Goal: Navigation & Orientation: Find specific page/section

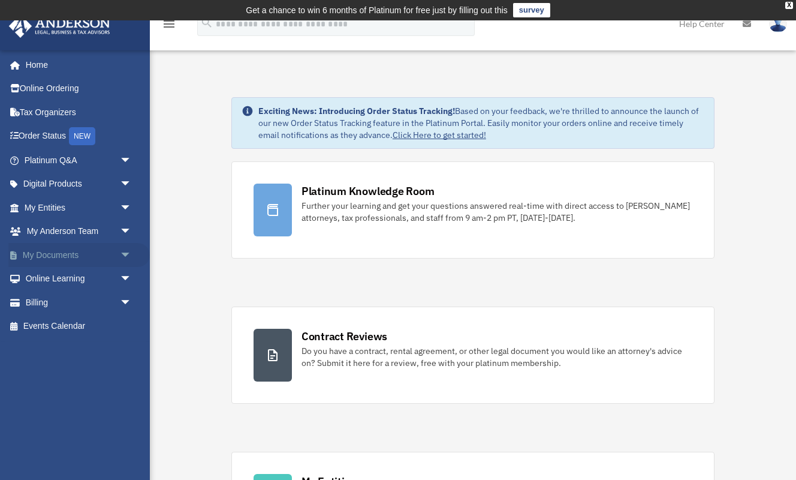
click at [86, 252] on link "My Documents arrow_drop_down" at bounding box center [78, 255] width 141 height 24
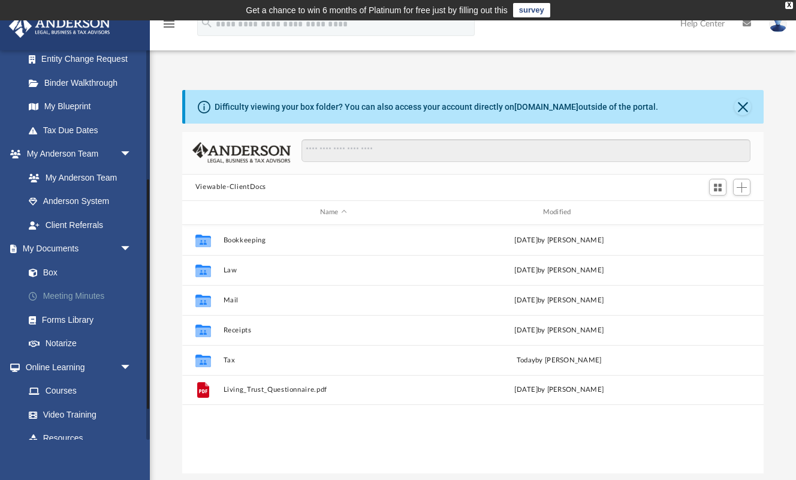
scroll to position [222, 0]
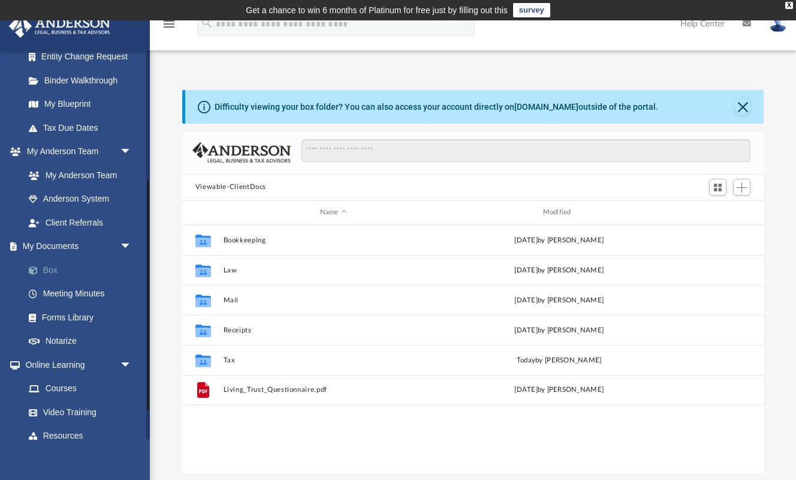
click at [50, 263] on link "Box" at bounding box center [83, 270] width 133 height 24
click at [787, 5] on div "X" at bounding box center [789, 5] width 8 height 7
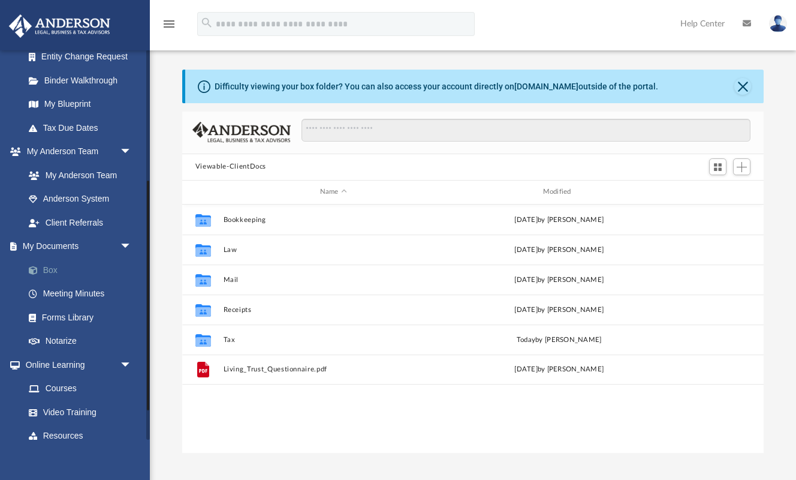
scroll to position [223, 0]
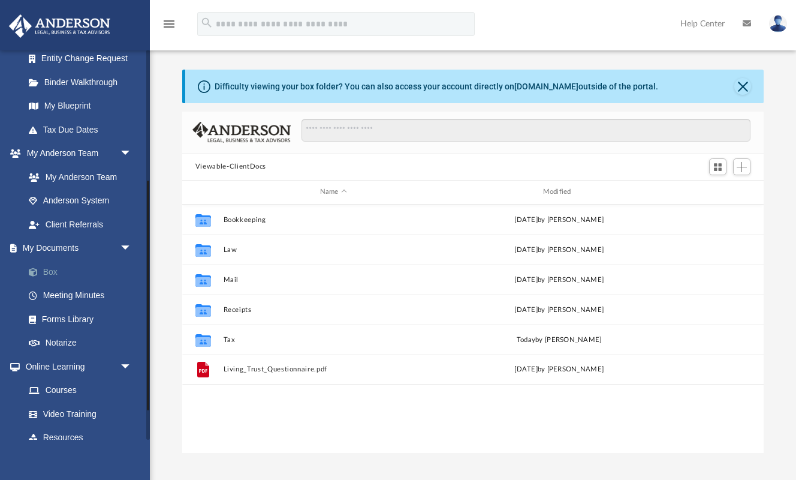
click at [52, 264] on link "Box" at bounding box center [83, 272] width 133 height 24
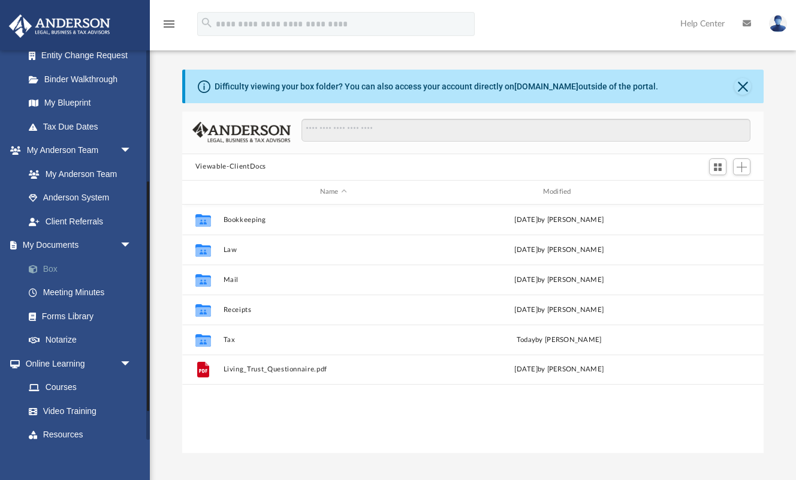
click at [52, 264] on link "Box" at bounding box center [83, 269] width 133 height 24
click at [560, 87] on link "[DOMAIN_NAME]" at bounding box center [546, 87] width 64 height 10
click at [50, 261] on link "Box" at bounding box center [83, 269] width 133 height 24
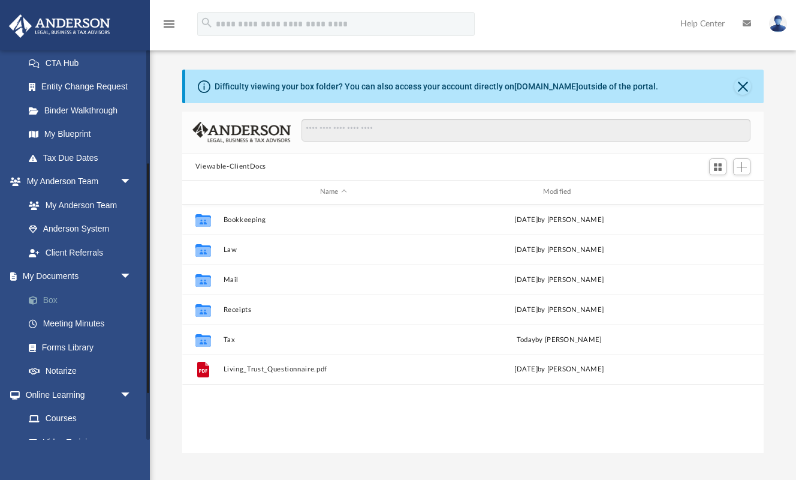
scroll to position [192, 0]
click at [52, 294] on link "Box" at bounding box center [83, 299] width 133 height 24
click at [50, 294] on link "Box" at bounding box center [83, 299] width 133 height 24
click at [383, 85] on div "Difficulty viewing your box folder? You can also access your account directly o…" at bounding box center [437, 86] width 444 height 13
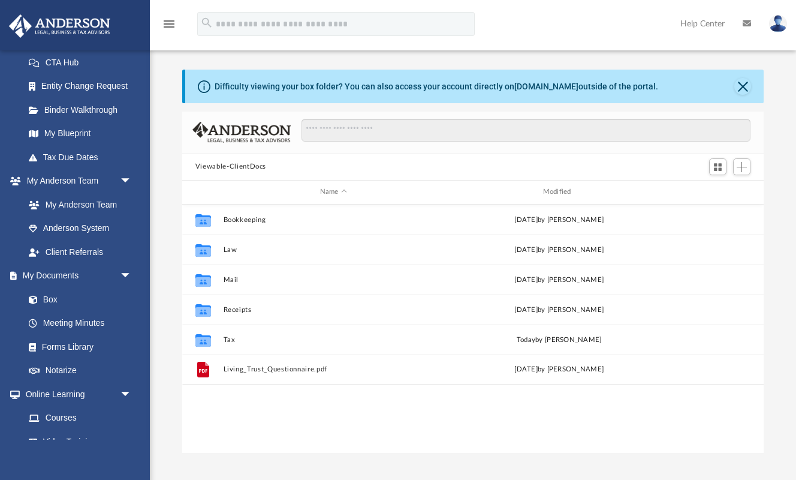
click at [219, 121] on div at bounding box center [472, 132] width 581 height 43
